Goal: Task Accomplishment & Management: Manage account settings

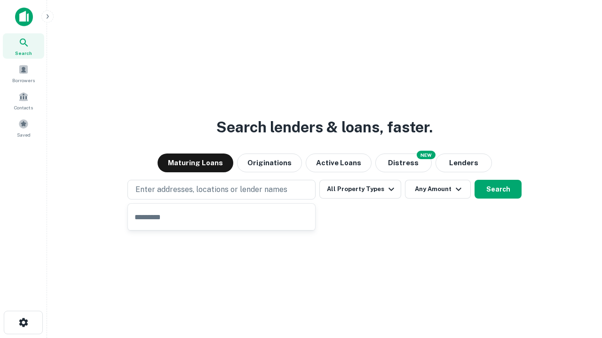
type input "**********"
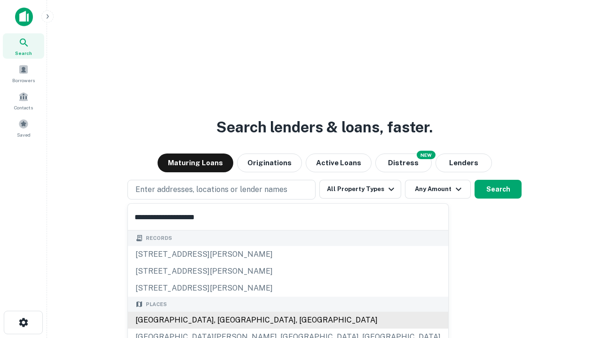
click at [225, 321] on div "[GEOGRAPHIC_DATA], [GEOGRAPHIC_DATA], [GEOGRAPHIC_DATA]" at bounding box center [288, 320] width 320 height 17
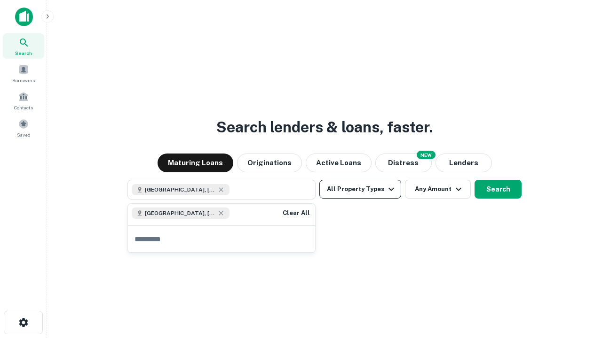
click at [360, 189] on button "All Property Types" at bounding box center [360, 189] width 82 height 19
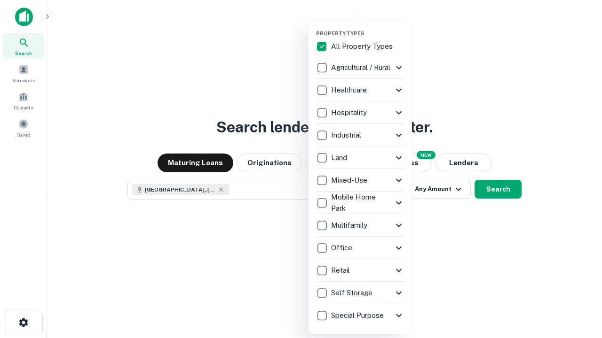
click at [368, 27] on button "button" at bounding box center [367, 27] width 103 height 0
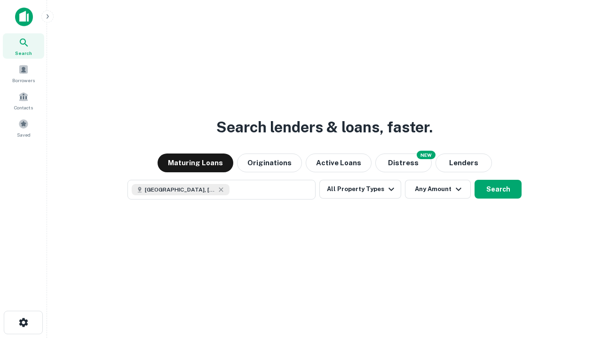
scroll to position [15, 0]
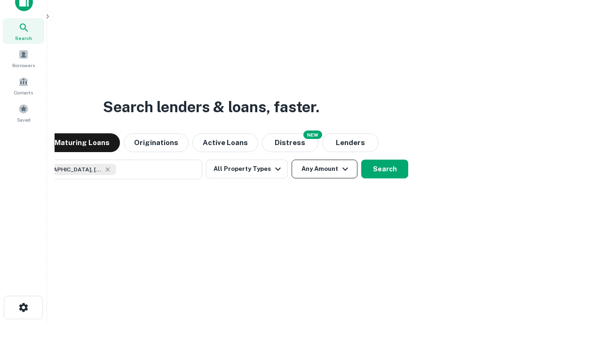
click at [291, 160] on button "Any Amount" at bounding box center [324, 169] width 66 height 19
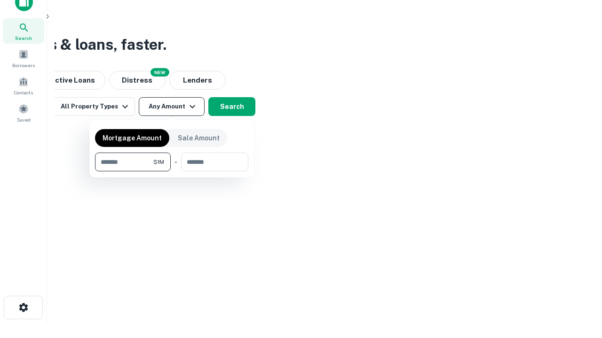
type input "*******"
click at [172, 172] on button "button" at bounding box center [171, 172] width 153 height 0
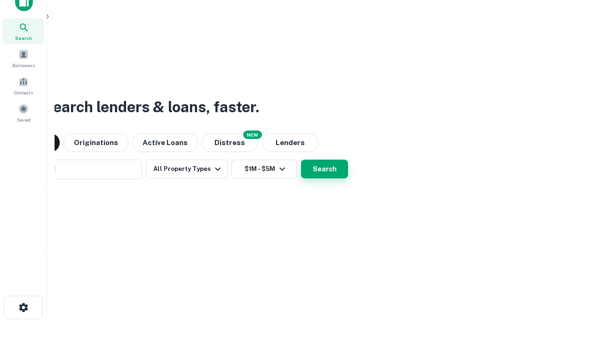
click at [301, 160] on button "Search" at bounding box center [324, 169] width 47 height 19
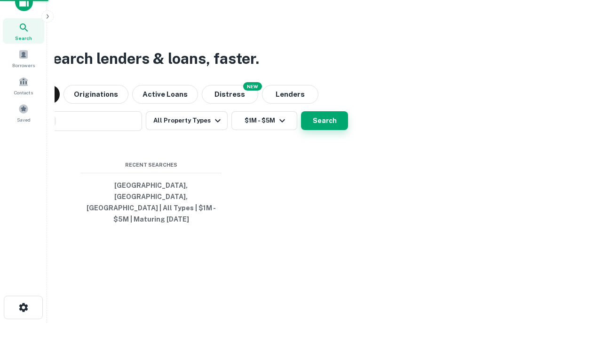
scroll to position [31, 266]
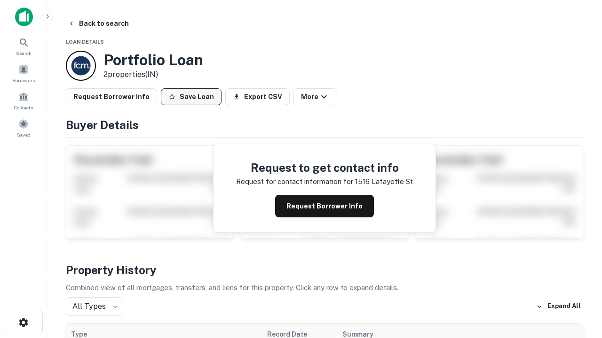
click at [191, 97] on button "Save Loan" at bounding box center [191, 96] width 61 height 17
click at [193, 97] on button "Loan Saved" at bounding box center [193, 96] width 65 height 17
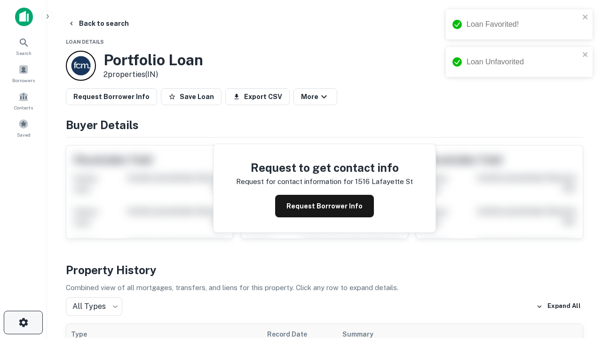
click at [23, 323] on icon "button" at bounding box center [23, 322] width 11 height 11
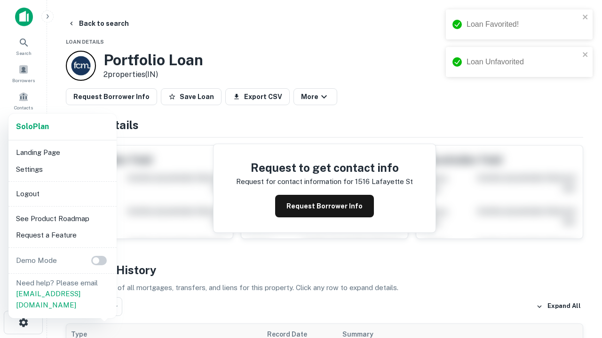
click at [62, 194] on li "Logout" at bounding box center [62, 194] width 101 height 17
